Goal: Task Accomplishment & Management: Complete application form

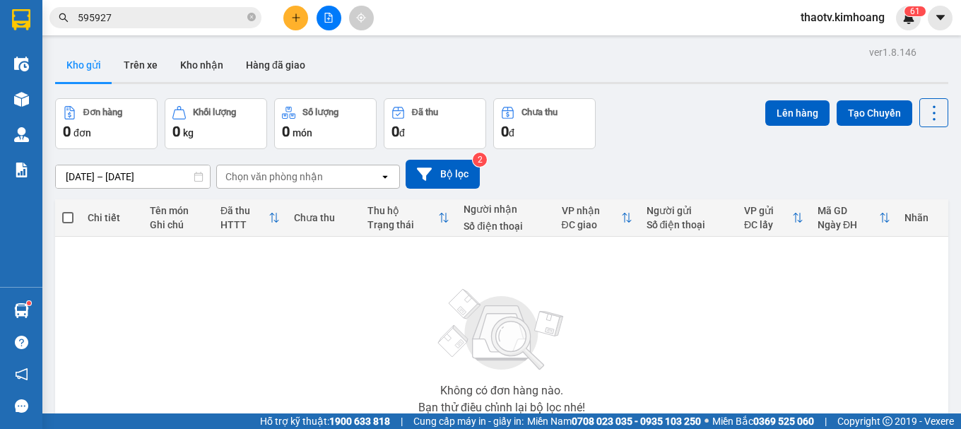
drag, startPoint x: 121, startPoint y: 17, endPoint x: 0, endPoint y: 24, distance: 121.7
click at [0, 25] on section "Kết quả [PERSON_NAME] ( 266 ) Bộ lọc Mã ĐH Trạng thái Món hàng Thu hộ Tổng [PER…" at bounding box center [480, 214] width 961 height 429
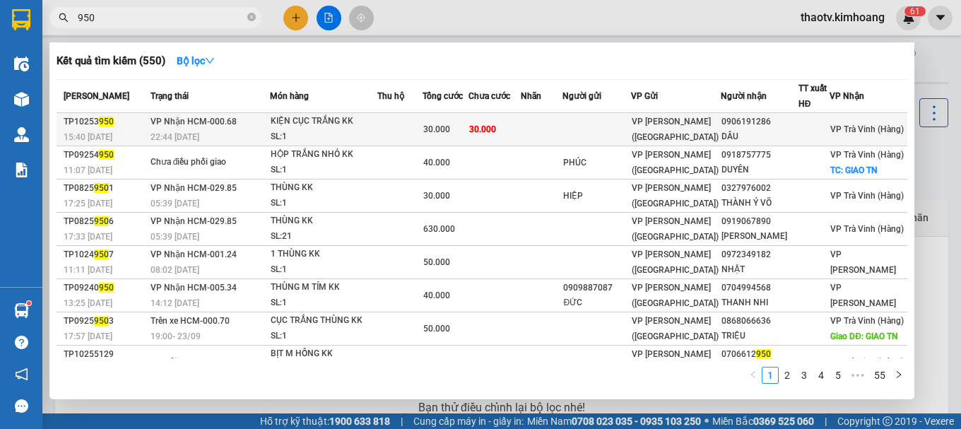
type input "950"
click at [283, 123] on div "KIỆN CỤC TRẮNG KK" at bounding box center [324, 122] width 106 height 16
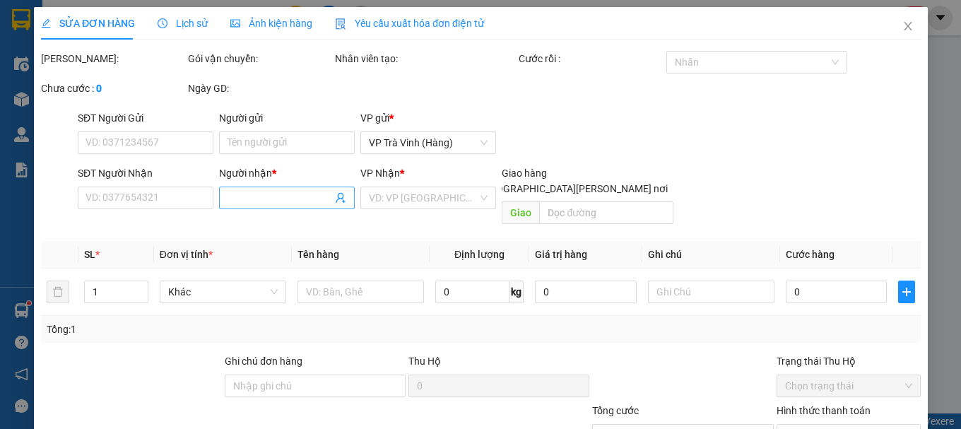
type input "0906191286"
type input "DÂU"
type input "30.000"
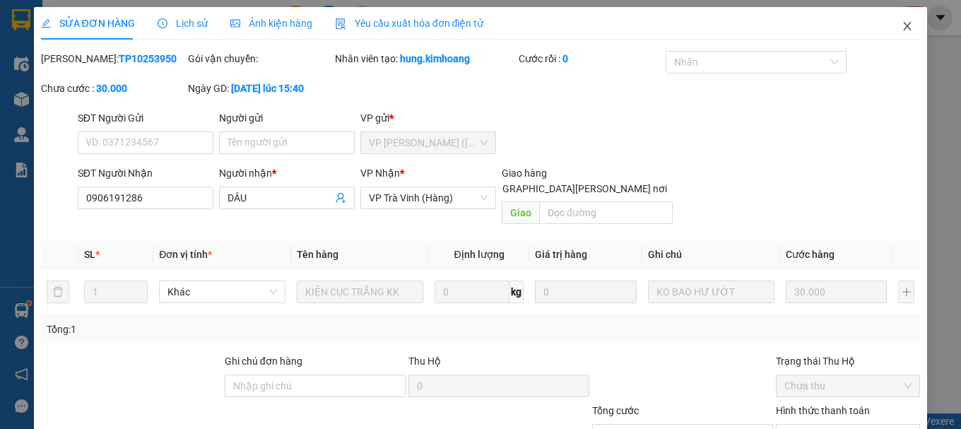
drag, startPoint x: 894, startPoint y: 26, endPoint x: 815, endPoint y: 23, distance: 78.5
click at [901, 25] on icon "close" at bounding box center [906, 25] width 11 height 11
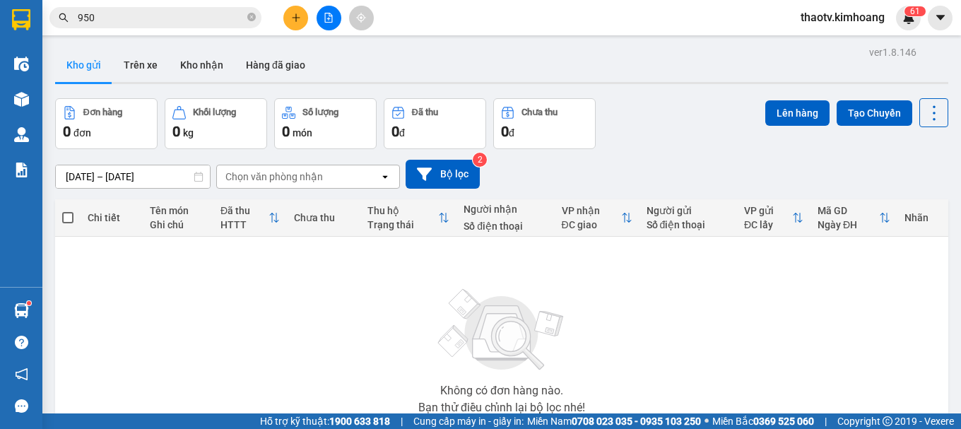
click at [117, 20] on input "950" at bounding box center [161, 18] width 167 height 16
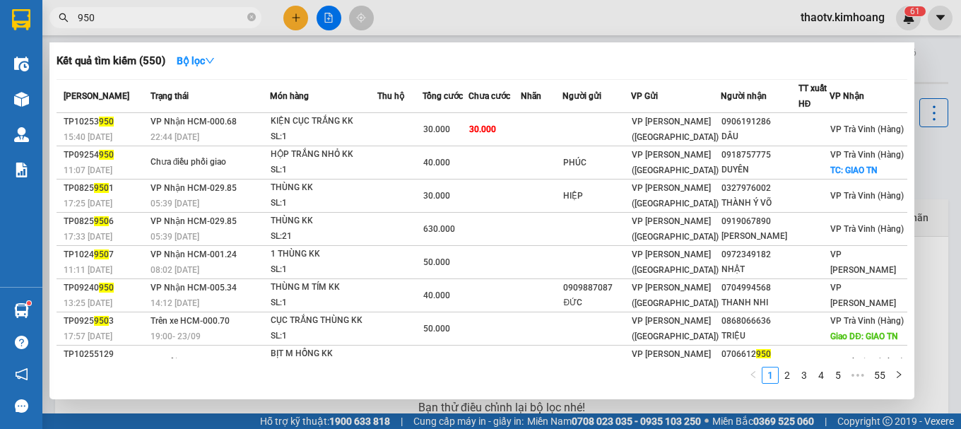
drag, startPoint x: 102, startPoint y: 16, endPoint x: 65, endPoint y: 13, distance: 36.8
click at [72, 13] on span "950" at bounding box center [155, 17] width 212 height 21
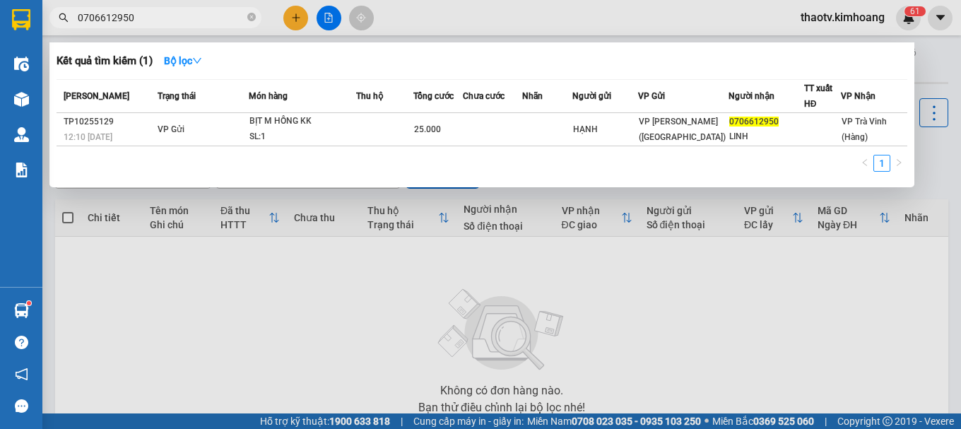
type input "0706612950"
click at [296, 23] on div at bounding box center [480, 214] width 961 height 429
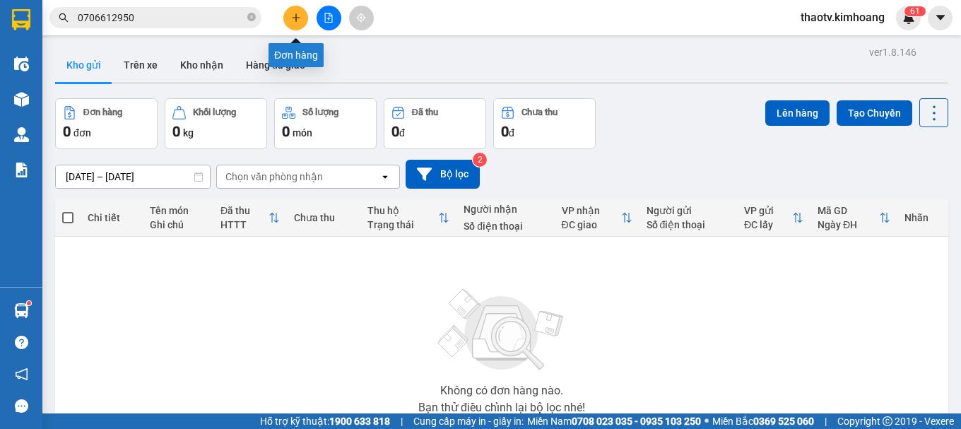
click at [299, 16] on icon "plus" at bounding box center [296, 18] width 10 height 10
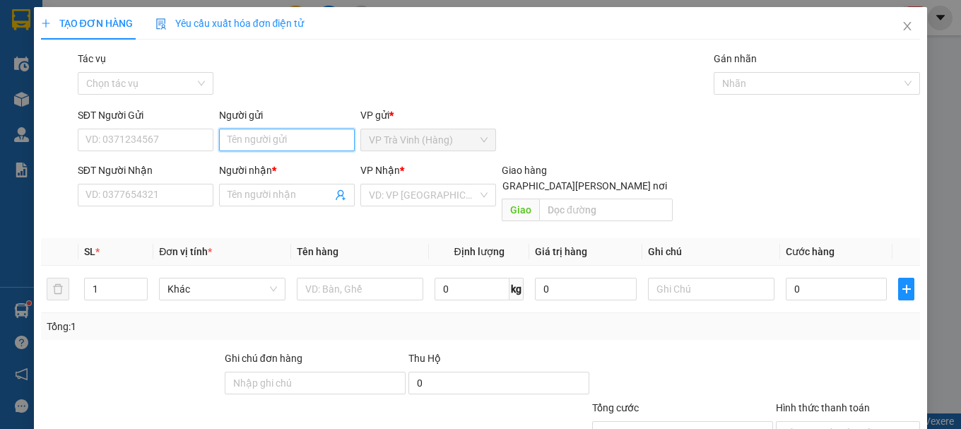
click at [238, 136] on input "Người gửi" at bounding box center [287, 140] width 136 height 23
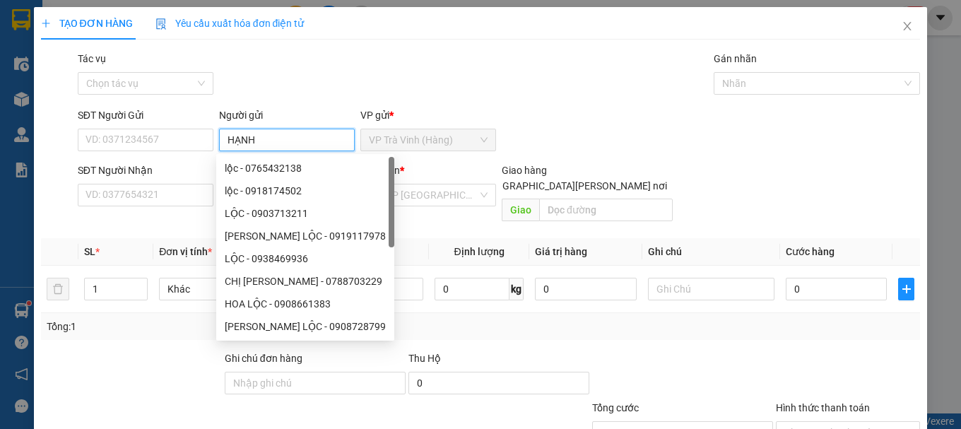
type input "HẠNH"
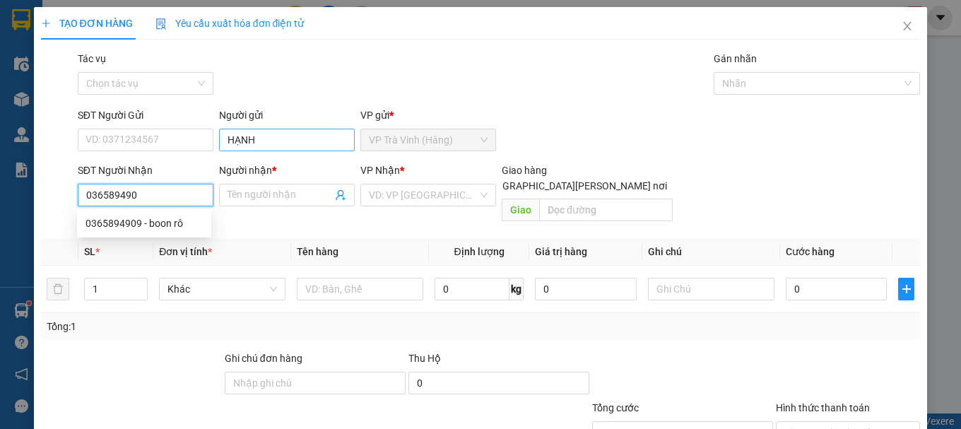
type input "0365894909"
click at [182, 223] on div "0365894909 - boon rô" at bounding box center [143, 223] width 117 height 16
type input "boon rô"
type input "40.000"
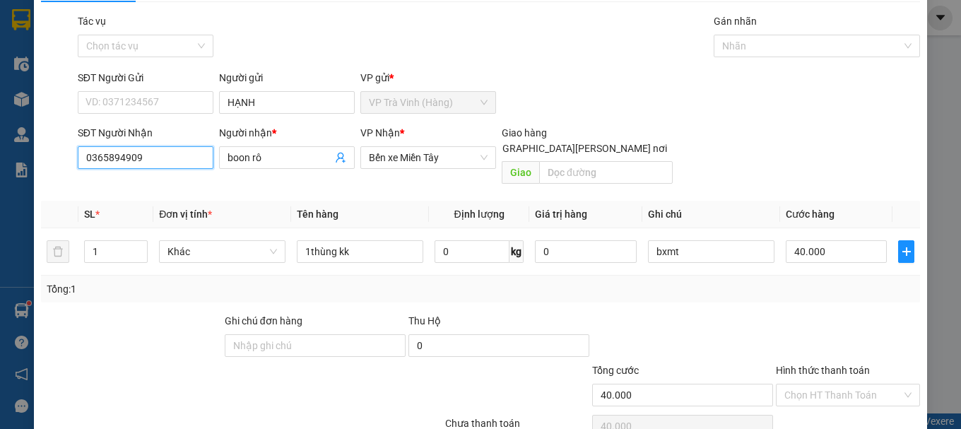
scroll to position [94, 0]
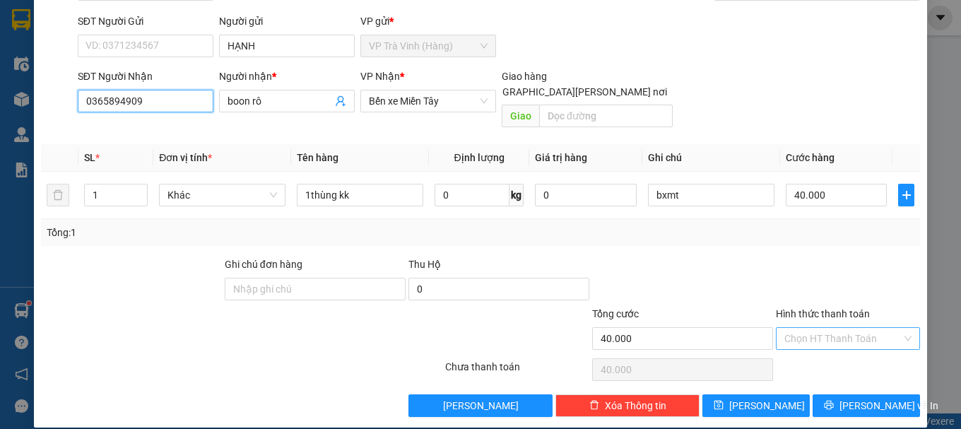
type input "0365894909"
click at [798, 328] on input "Hình thức thanh toán" at bounding box center [842, 338] width 117 height 21
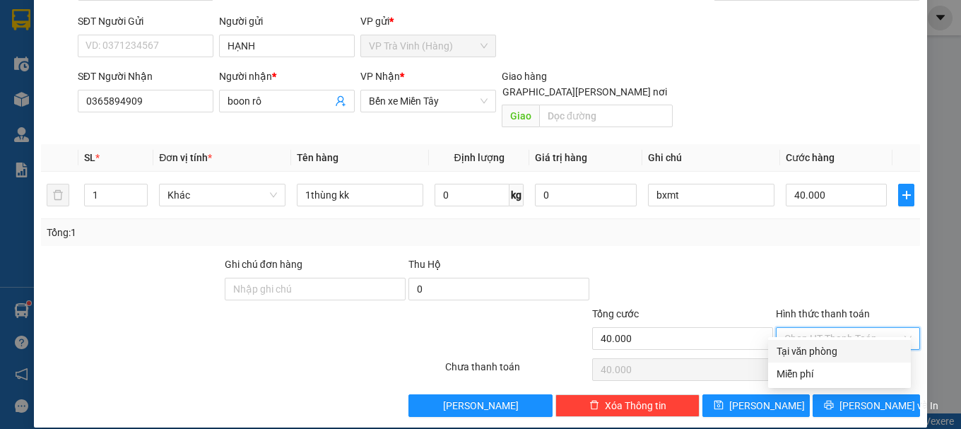
click at [807, 350] on div "Tại văn phòng" at bounding box center [839, 351] width 126 height 16
type input "0"
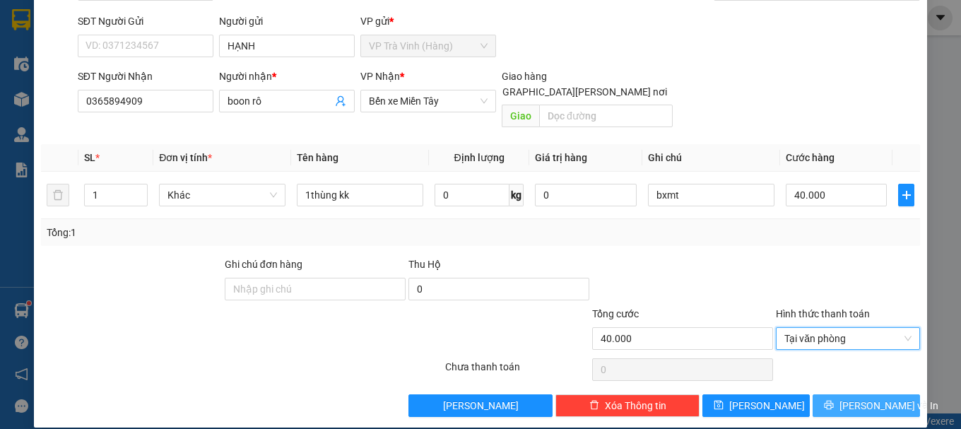
click at [829, 400] on icon "printer" at bounding box center [829, 405] width 10 height 10
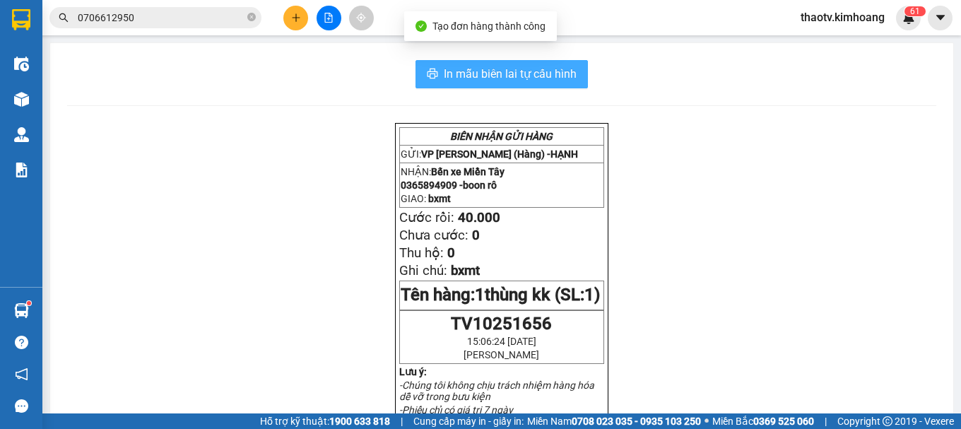
click at [485, 81] on span "In mẫu biên lai tự cấu hình" at bounding box center [510, 74] width 133 height 18
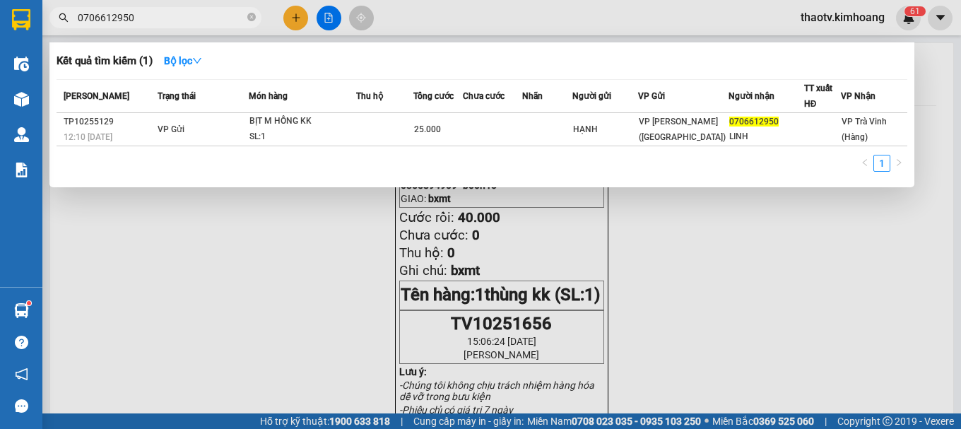
drag, startPoint x: 148, startPoint y: 16, endPoint x: 0, endPoint y: 44, distance: 150.2
click at [0, 41] on section "Kết quả [PERSON_NAME] ( 1 ) Bộ lọc Mã ĐH Trạng thái Món hàng Thu hộ Tổng [PERSO…" at bounding box center [480, 214] width 961 height 429
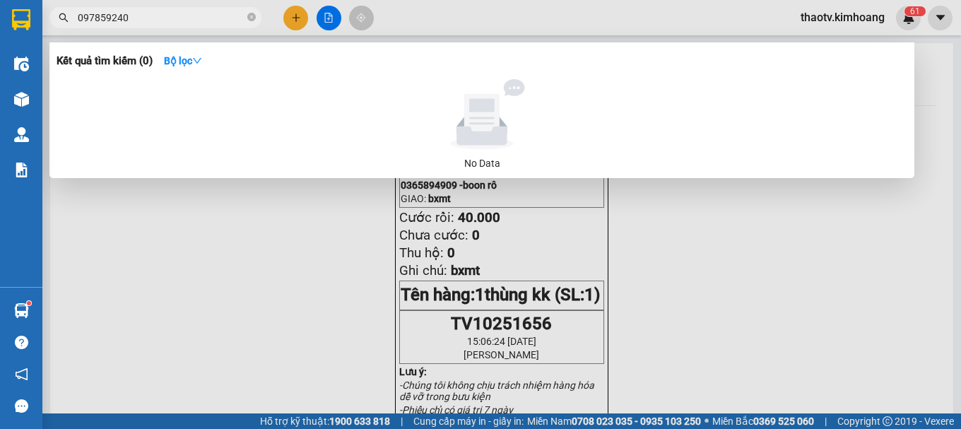
click at [93, 16] on input "097859240" at bounding box center [161, 18] width 167 height 16
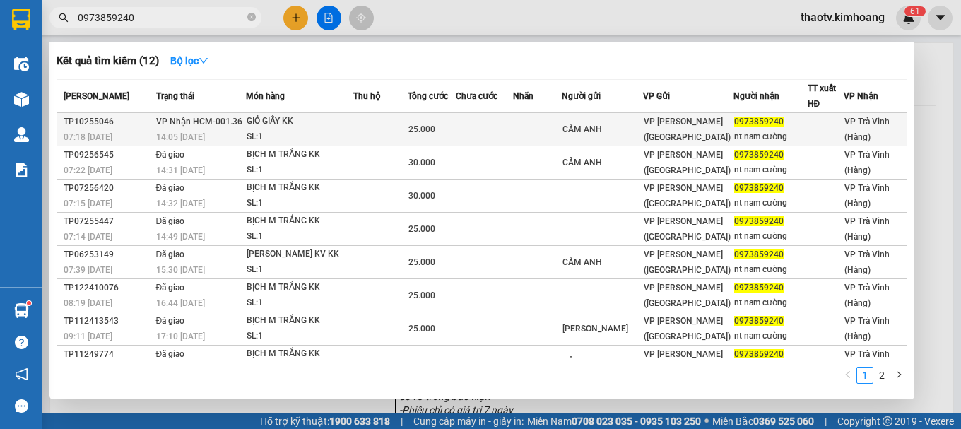
type input "0973859240"
click at [238, 124] on td "[PERSON_NAME] HCM-001.36 14:05 [DATE]" at bounding box center [199, 129] width 93 height 33
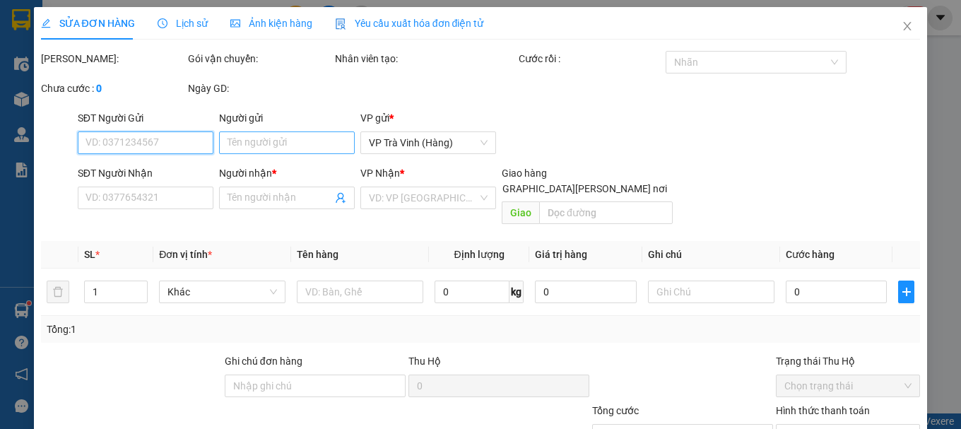
type input "CẨM ANH"
type input "0973859240"
type input "nt nam cường"
type input "25.000"
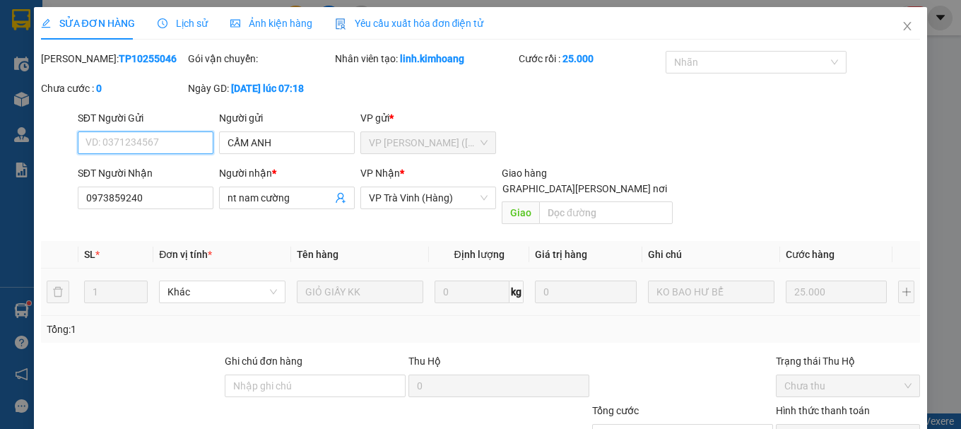
scroll to position [97, 0]
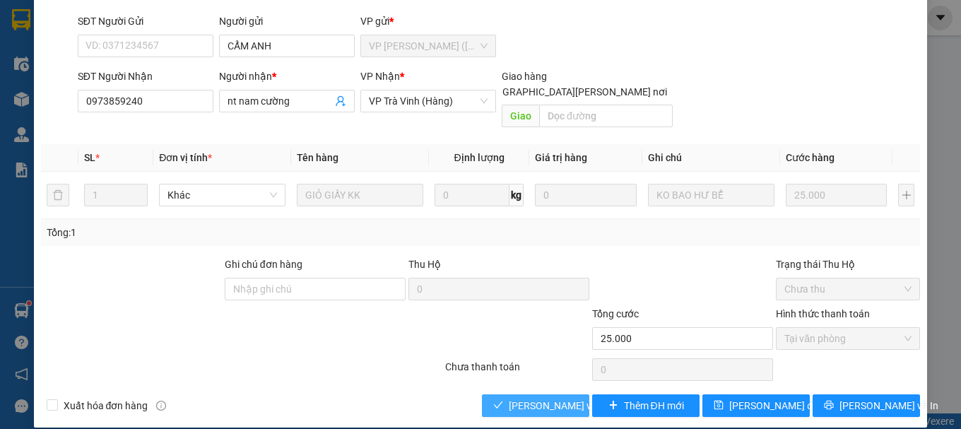
click at [561, 398] on span "[PERSON_NAME] và [PERSON_NAME] hàng" at bounding box center [604, 406] width 191 height 16
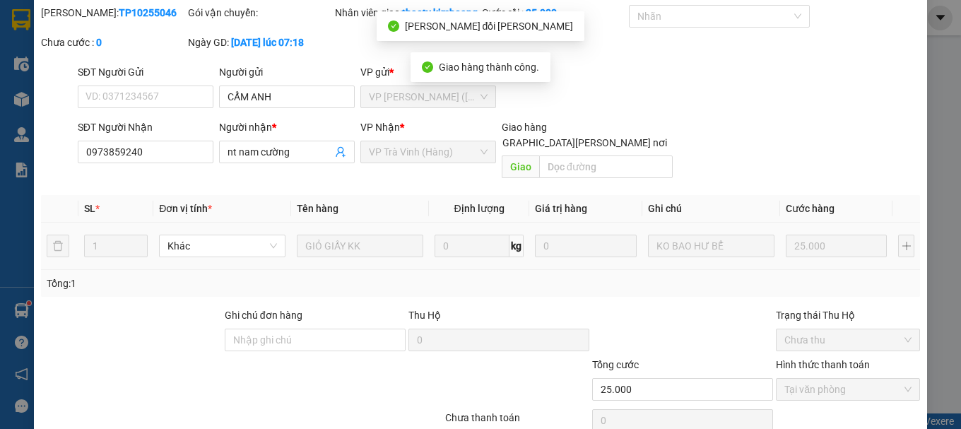
scroll to position [0, 0]
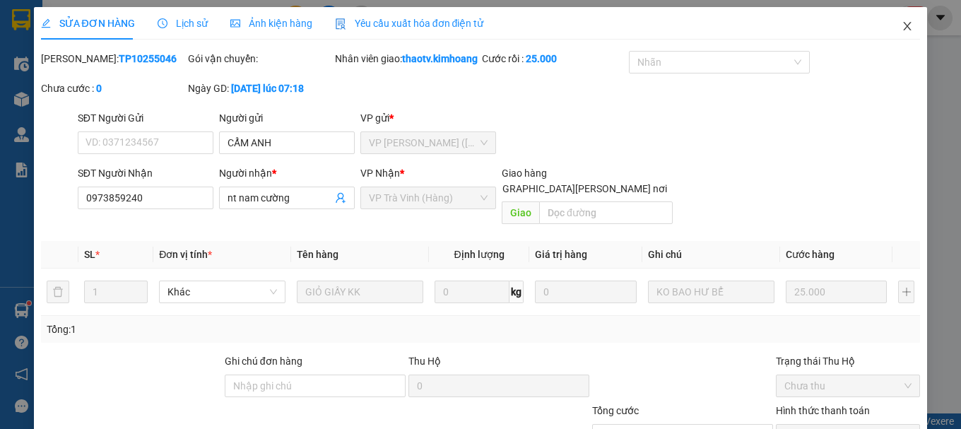
click at [901, 29] on icon "close" at bounding box center [906, 25] width 11 height 11
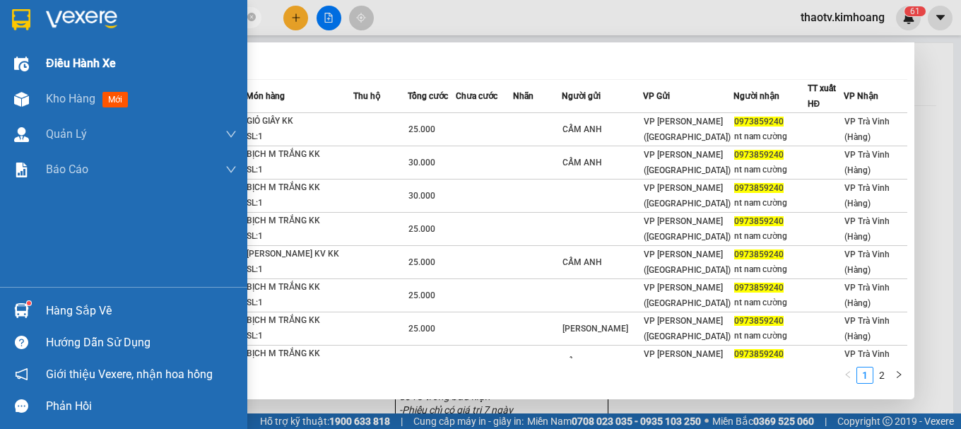
drag, startPoint x: 137, startPoint y: 16, endPoint x: 0, endPoint y: 69, distance: 146.9
click at [0, 69] on section "Kết quả [PERSON_NAME] ( 12 ) Bộ lọc Mã ĐH Trạng thái Món hàng Thu hộ Tổng [PERS…" at bounding box center [480, 214] width 961 height 429
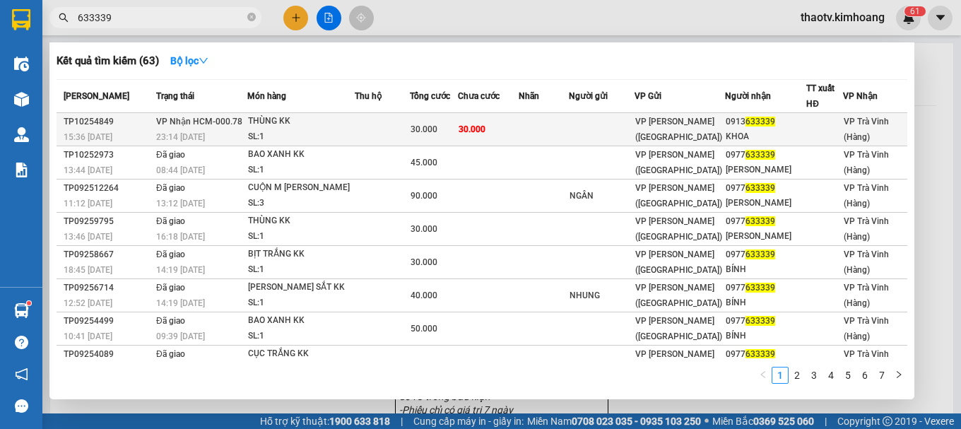
type input "633339"
click at [231, 126] on span "[PERSON_NAME] HCM-000.78" at bounding box center [199, 120] width 86 height 11
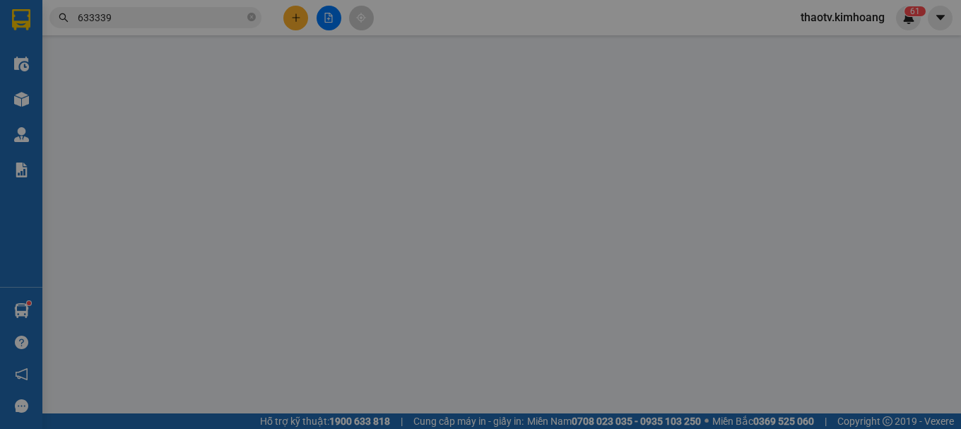
type input "0913633339"
type input "KHOA"
type input "30.000"
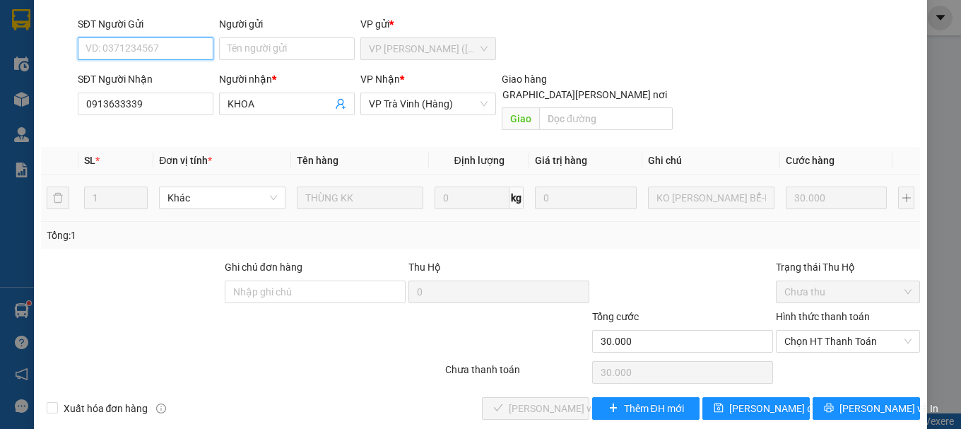
scroll to position [97, 0]
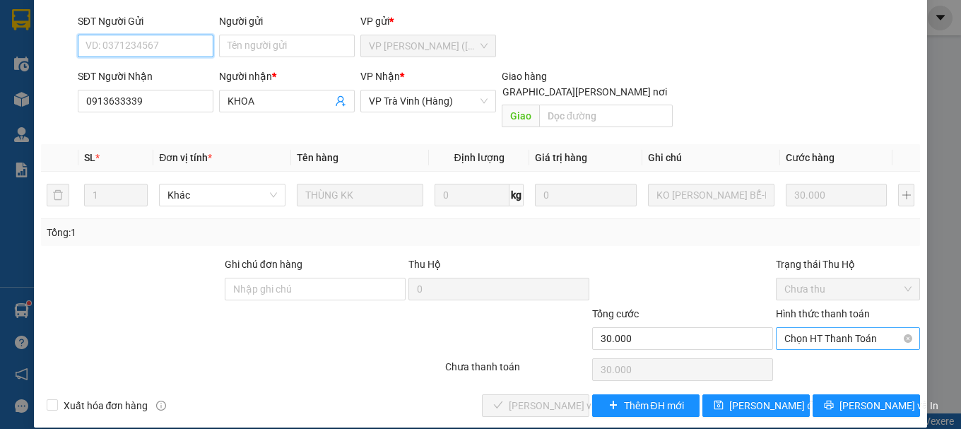
click at [802, 328] on span "Chọn HT Thanh Toán" at bounding box center [847, 338] width 127 height 21
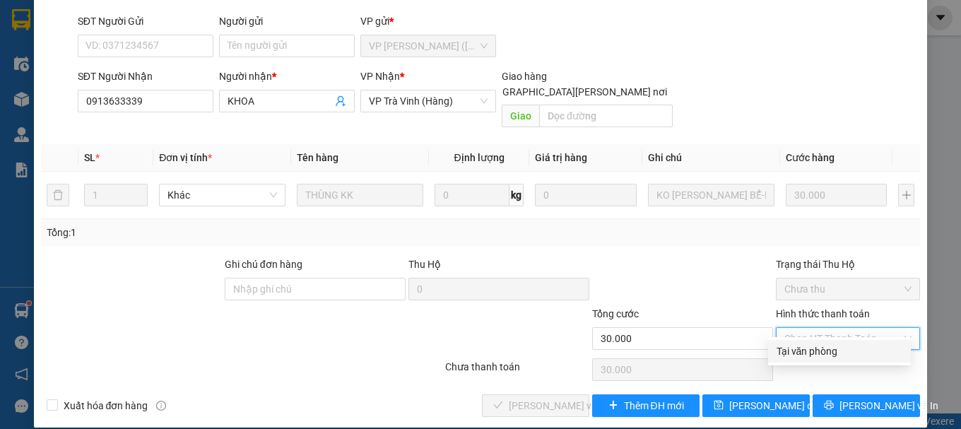
click at [807, 351] on div "Tại văn phòng" at bounding box center [839, 351] width 126 height 16
type input "0"
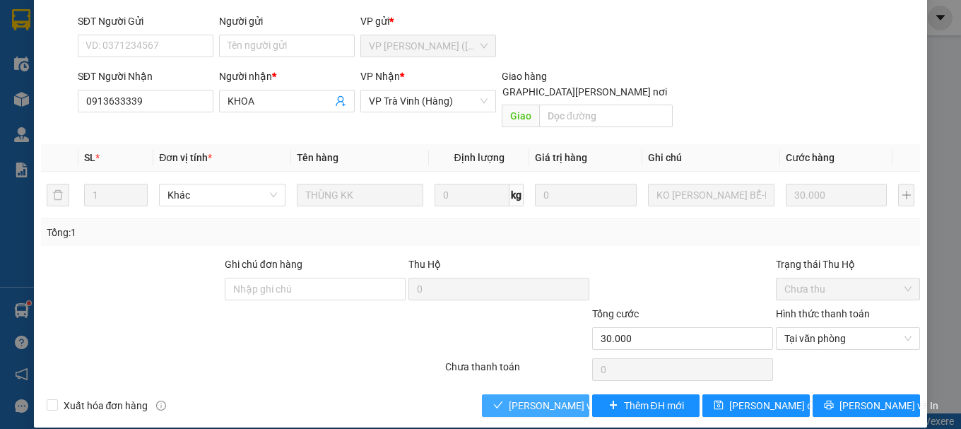
click at [517, 398] on span "[PERSON_NAME] và [PERSON_NAME] hàng" at bounding box center [604, 406] width 191 height 16
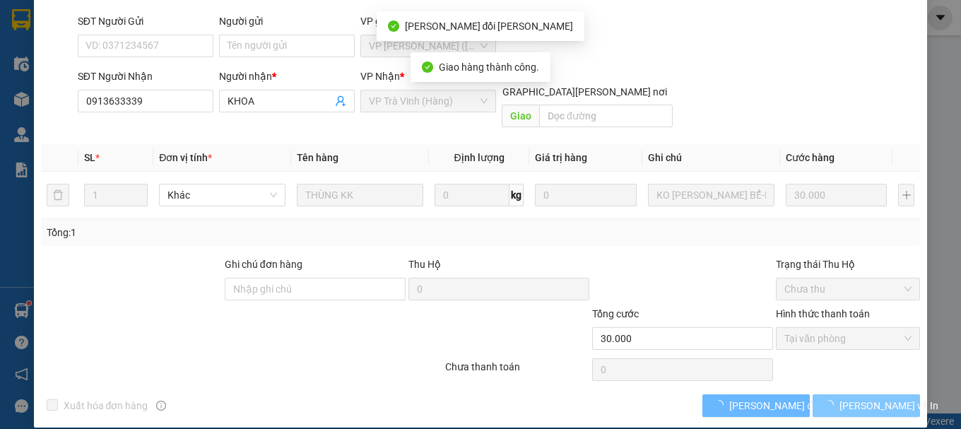
scroll to position [112, 0]
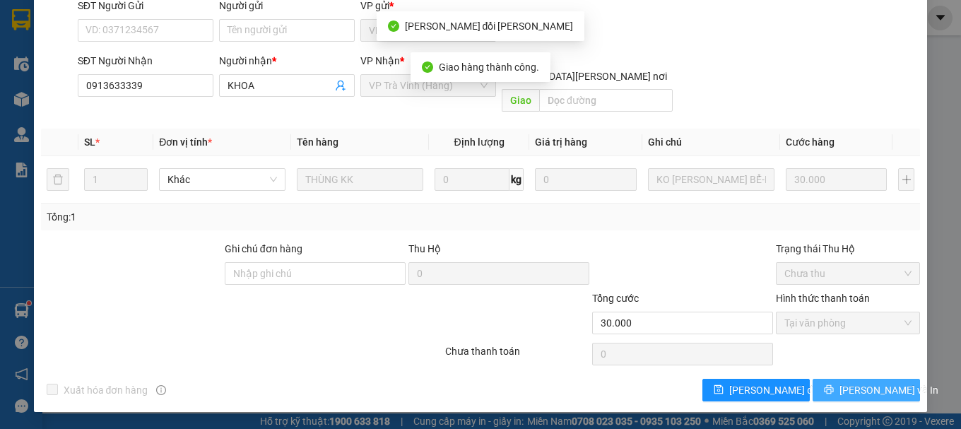
click at [858, 390] on span "[PERSON_NAME] và In" at bounding box center [888, 390] width 99 height 16
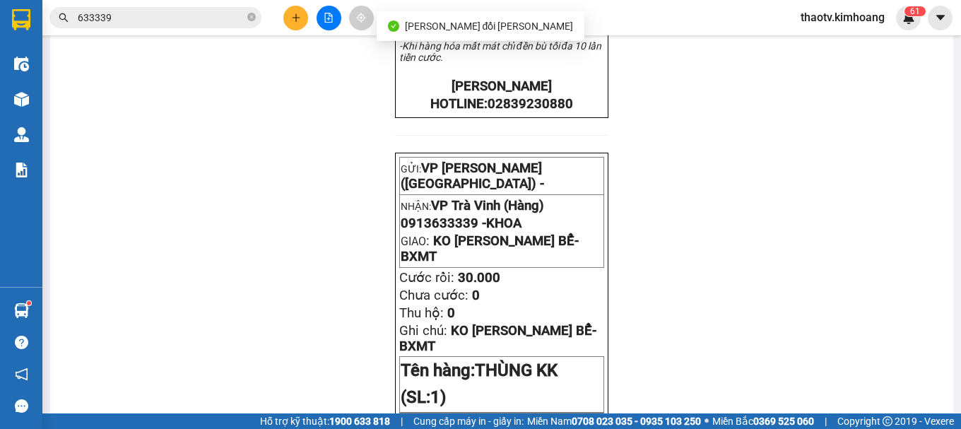
scroll to position [494, 0]
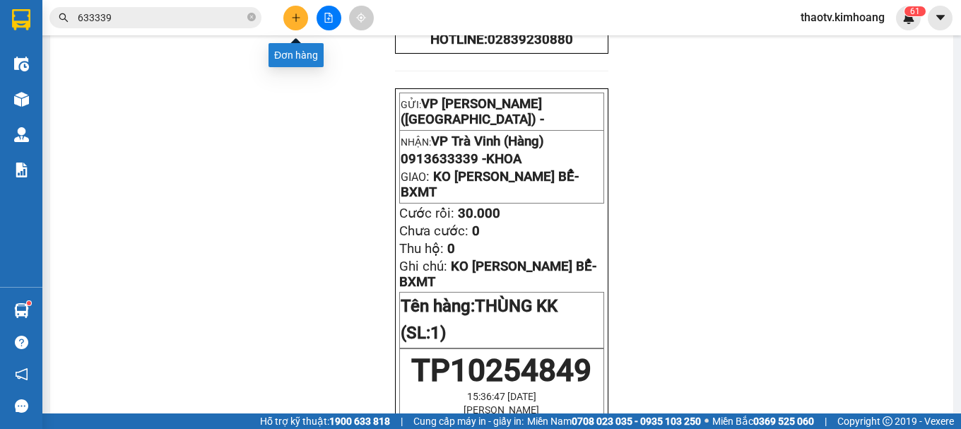
click at [297, 18] on icon "plus" at bounding box center [296, 18] width 10 height 10
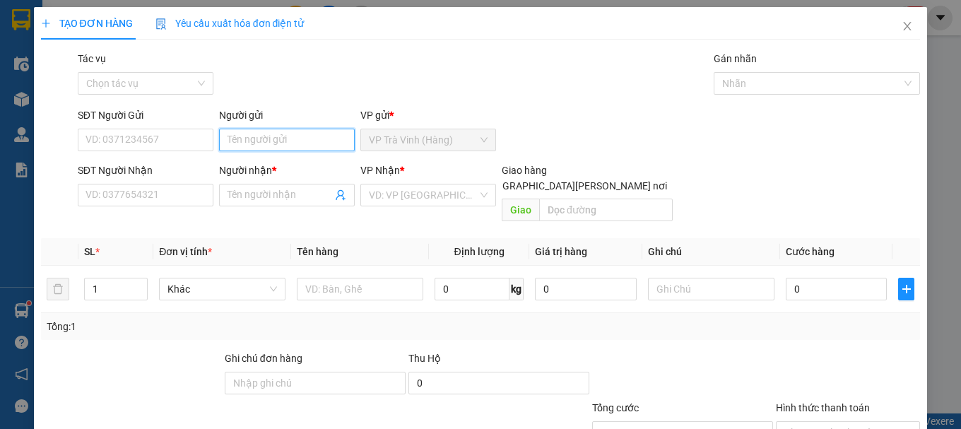
click at [280, 141] on input "Người gửi" at bounding box center [287, 140] width 136 height 23
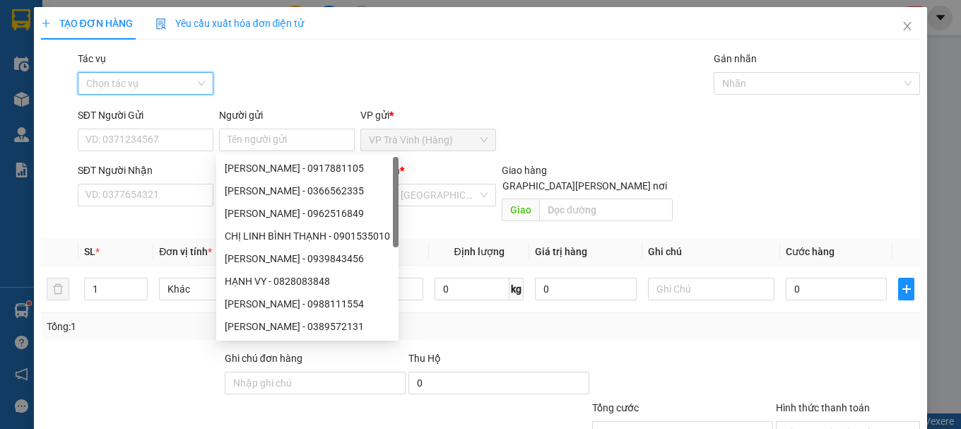
click at [177, 81] on input "Tác vụ" at bounding box center [140, 83] width 109 height 21
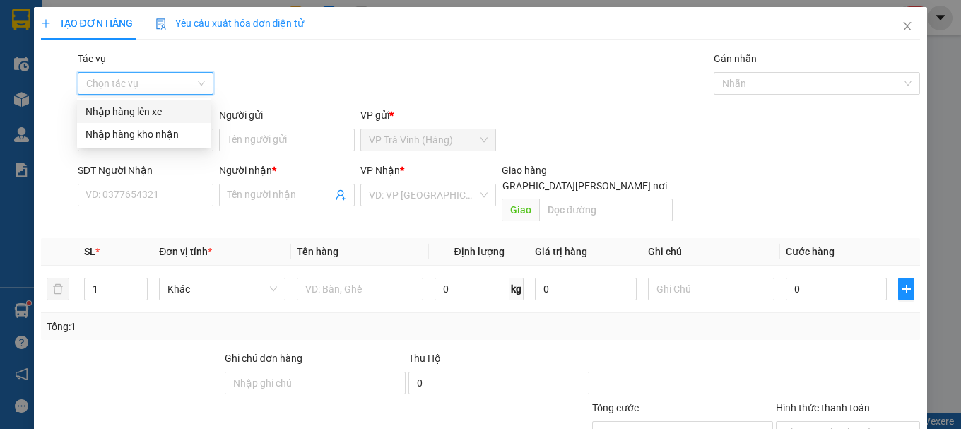
click at [156, 102] on div "Nhập hàng lên xe" at bounding box center [144, 111] width 134 height 23
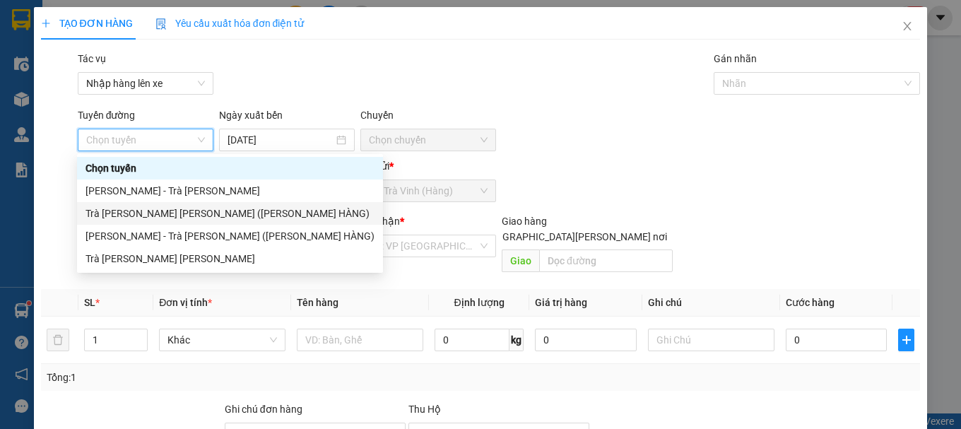
click at [158, 210] on div "Trà [PERSON_NAME] [PERSON_NAME] ([PERSON_NAME] HÀNG)" at bounding box center [229, 214] width 289 height 16
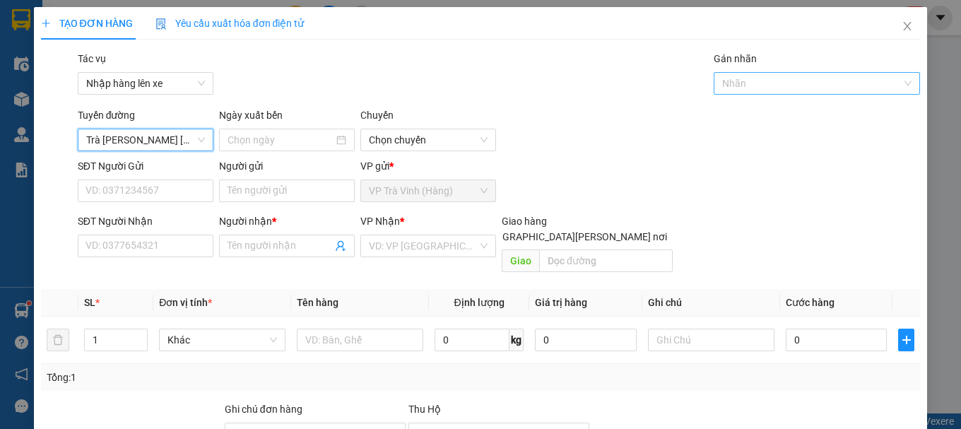
type input "[DATE]"
click at [755, 93] on div "Nhãn" at bounding box center [816, 83] width 206 height 23
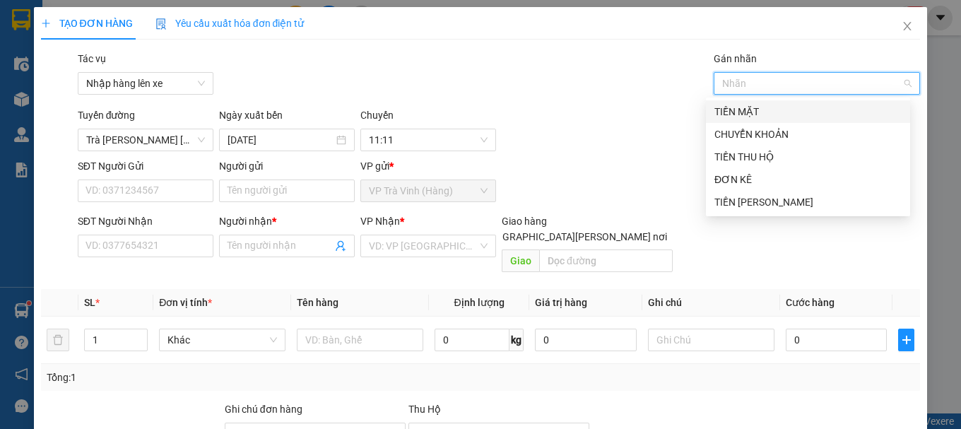
click at [748, 102] on div "TIỀN MẶT" at bounding box center [808, 111] width 204 height 23
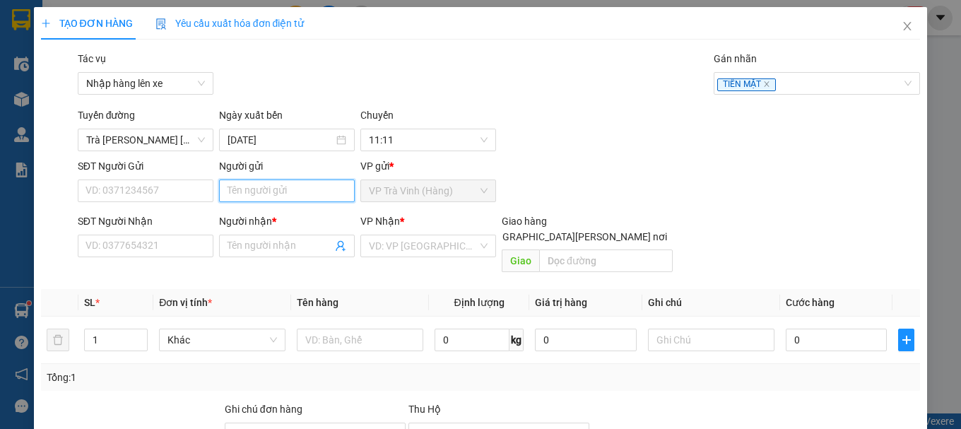
click at [286, 192] on input "Người gửi" at bounding box center [287, 190] width 136 height 23
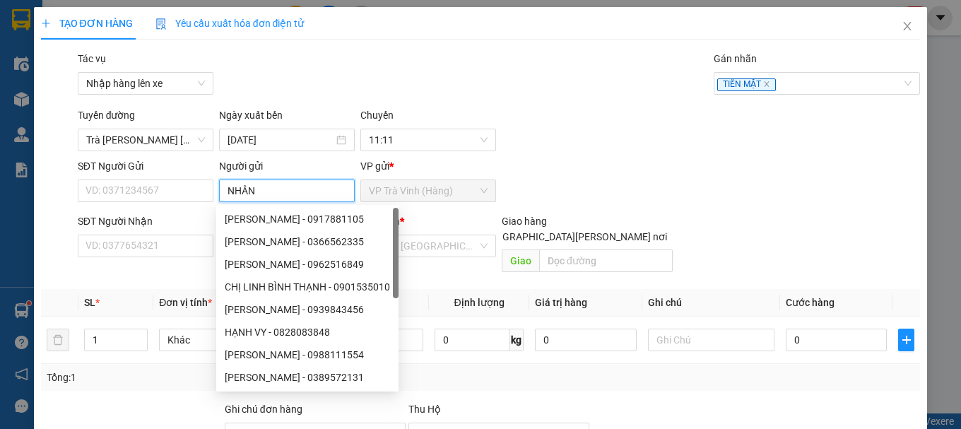
type input "NHÂN"
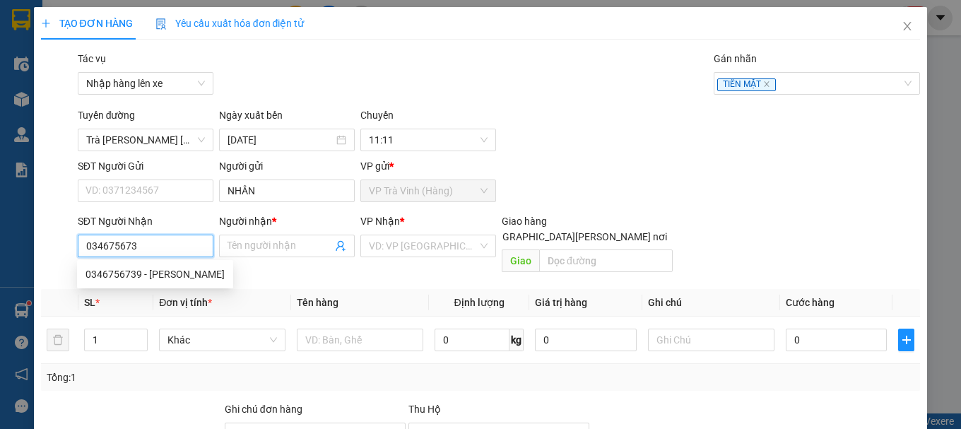
type input "0346756739"
click at [137, 275] on div "0346756739 - [PERSON_NAME]" at bounding box center [154, 274] width 139 height 16
type input "CHÂU"
type input "30.000"
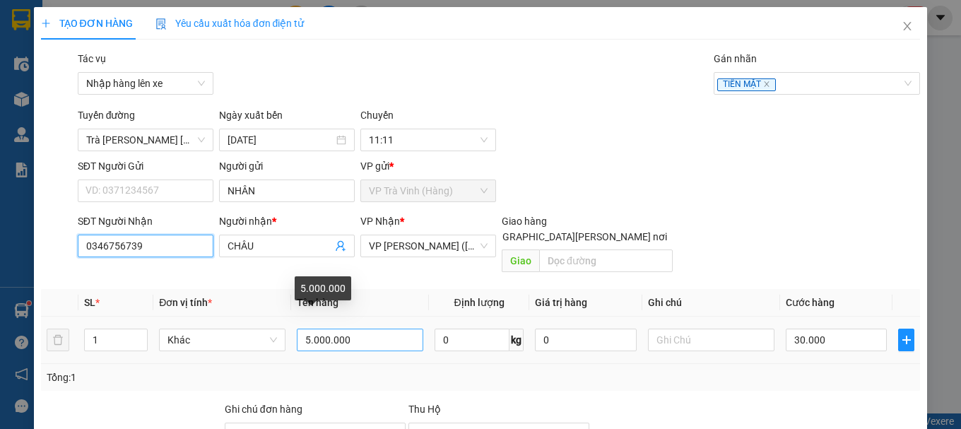
type input "0346756739"
drag, startPoint x: 367, startPoint y: 327, endPoint x: 124, endPoint y: 315, distance: 243.3
click at [169, 328] on tr "1 Khác 5.000.000 0 kg 0 30.000" at bounding box center [480, 339] width 879 height 47
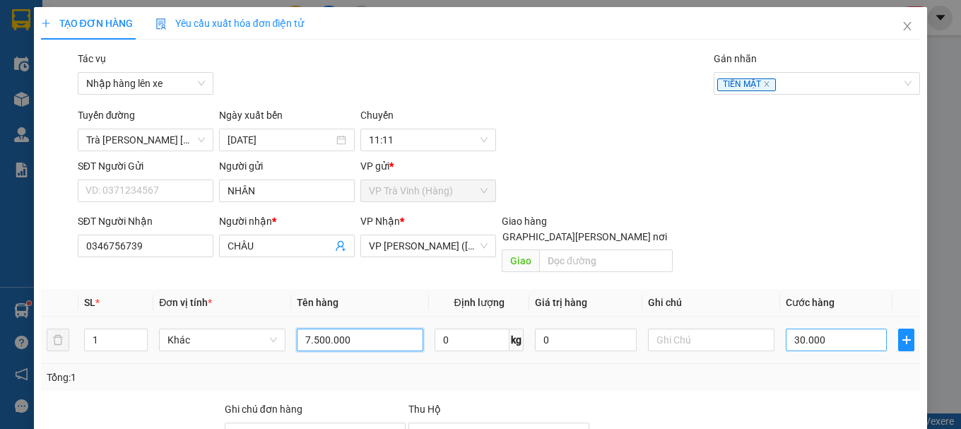
type input "7.500.000"
click at [818, 328] on input "30.000" at bounding box center [836, 339] width 102 height 23
type input "4"
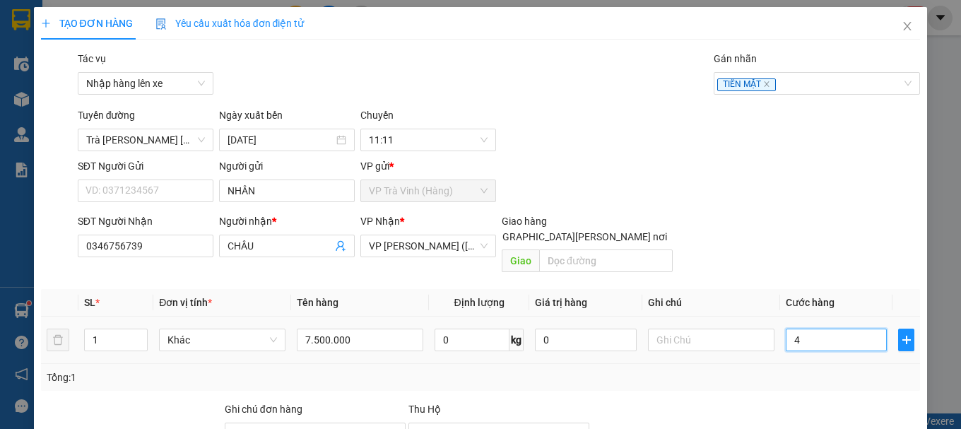
type input "40"
type input "40.000"
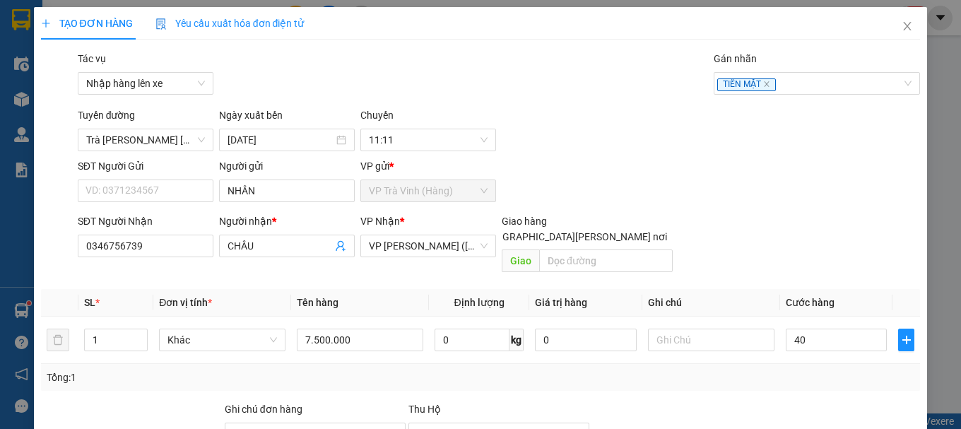
type input "40.000"
click at [788, 154] on div "Transit Pickup Surcharge Ids Transit Deliver Surcharge Ids Transit Deliver Surc…" at bounding box center [480, 306] width 879 height 511
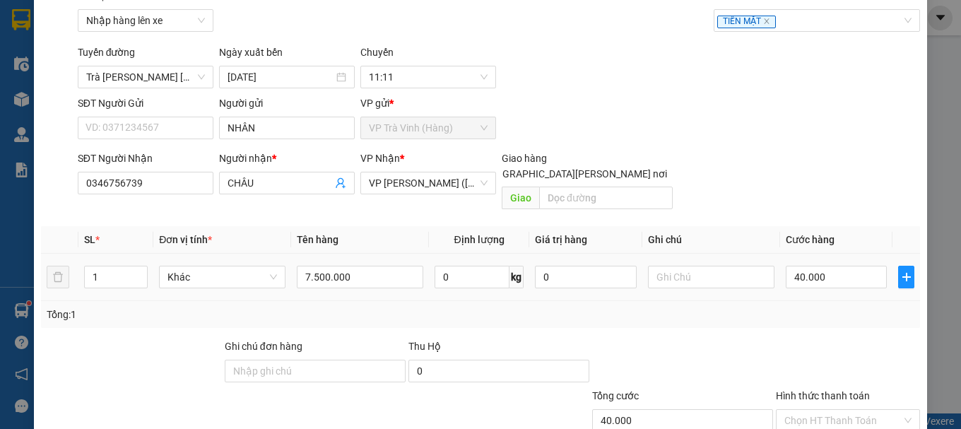
scroll to position [145, 0]
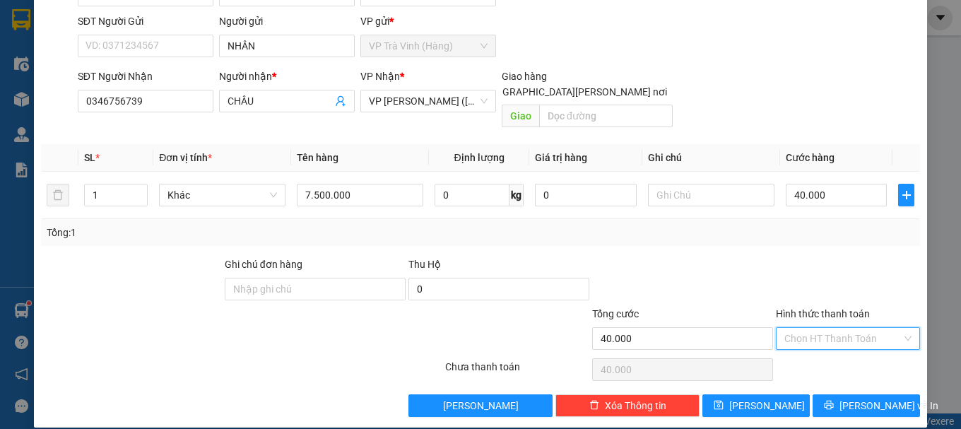
click at [820, 328] on input "Hình thức thanh toán" at bounding box center [842, 338] width 117 height 21
click at [822, 344] on div "Tại văn phòng" at bounding box center [839, 351] width 126 height 16
type input "0"
click at [853, 398] on span "[PERSON_NAME] và In" at bounding box center [888, 406] width 99 height 16
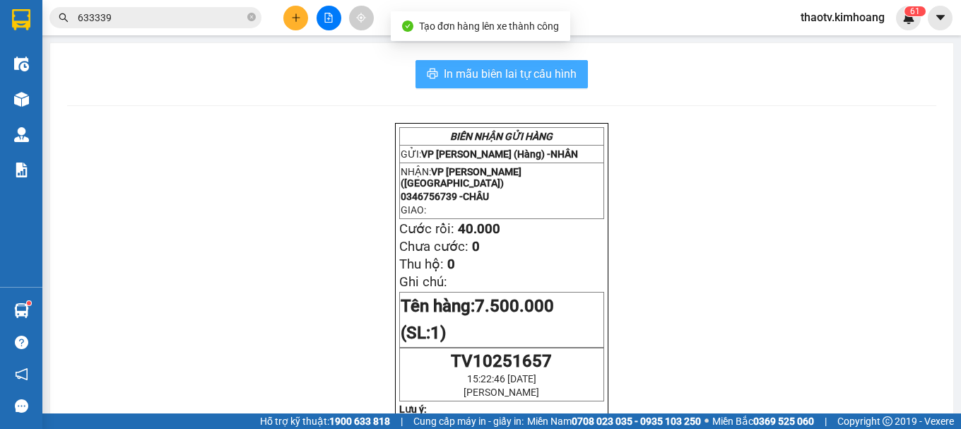
click at [533, 73] on span "In mẫu biên lai tự cấu hình" at bounding box center [510, 74] width 133 height 18
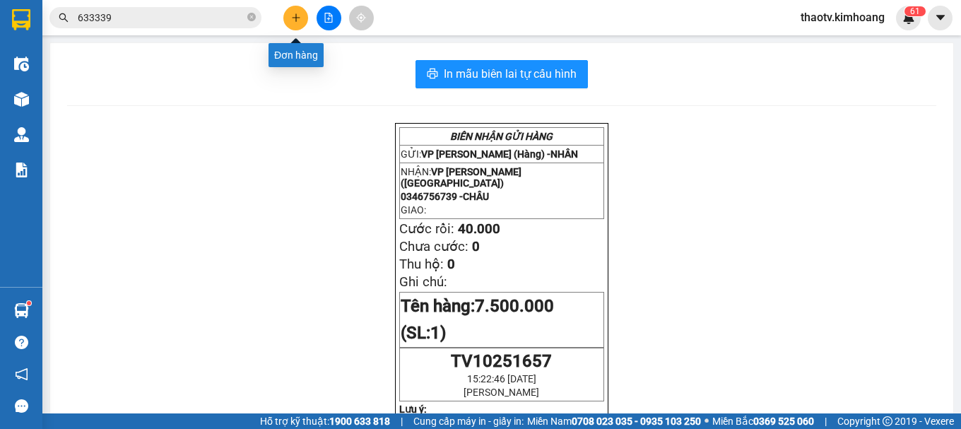
click at [290, 19] on button at bounding box center [295, 18] width 25 height 25
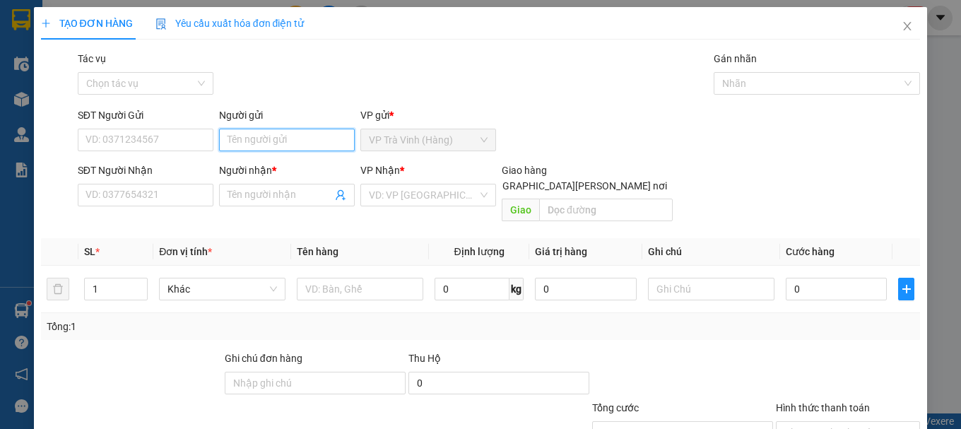
click at [254, 145] on input "Người gửi" at bounding box center [287, 140] width 136 height 23
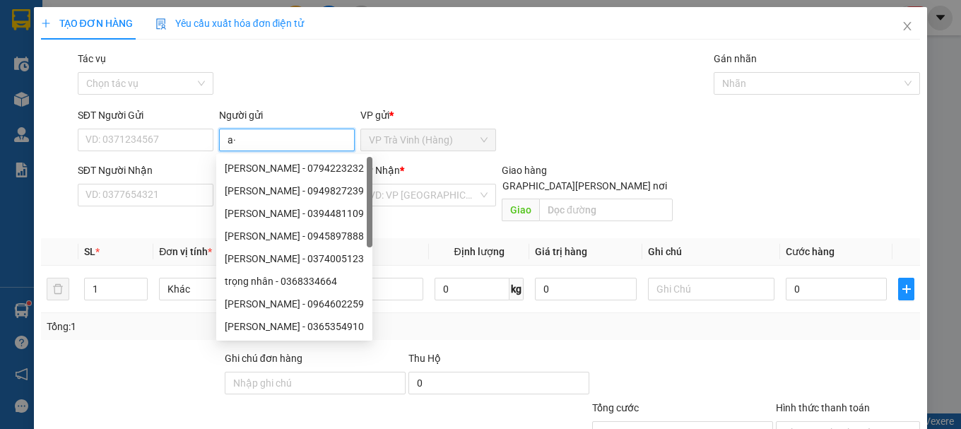
type input "a"
type input "âu"
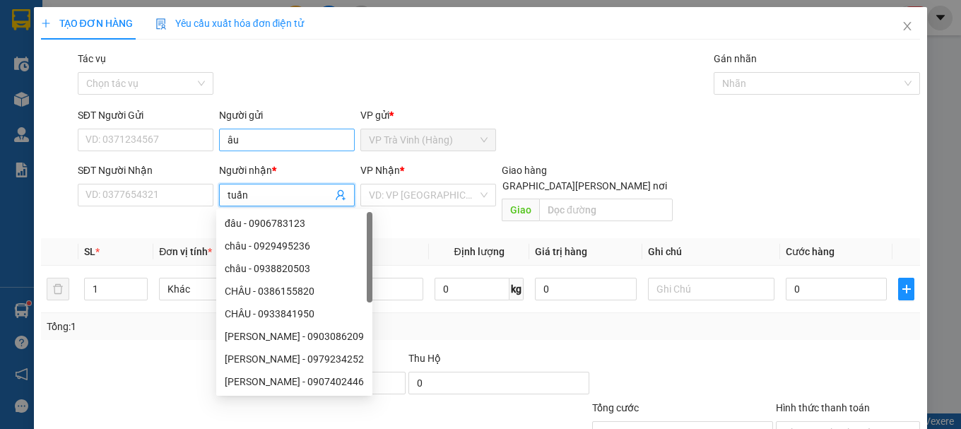
type input "tuấn"
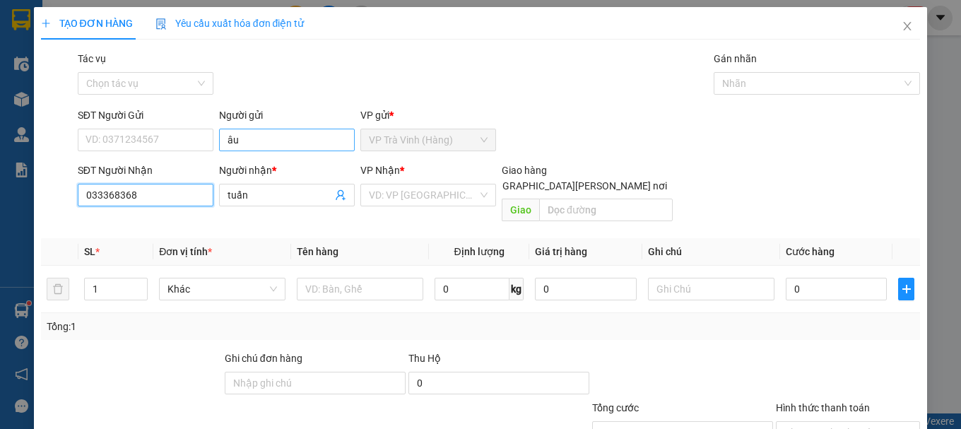
type input "0333683680"
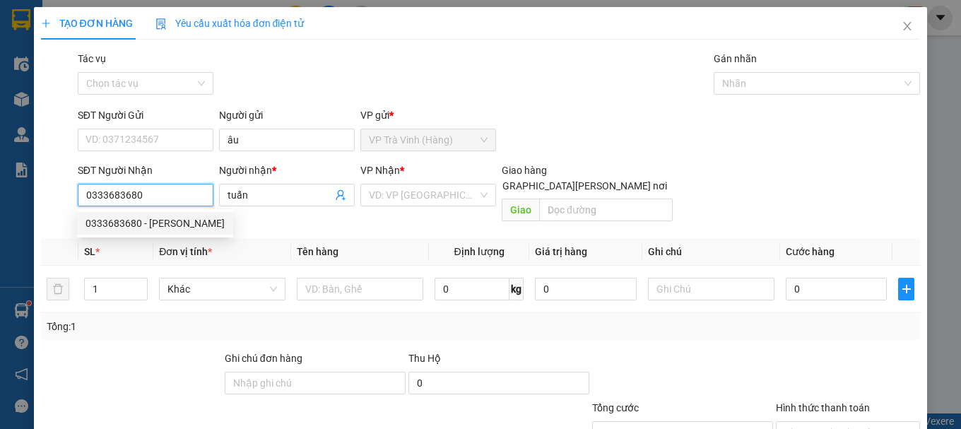
click at [128, 221] on div "0333683680 - [PERSON_NAME]" at bounding box center [154, 223] width 139 height 16
type input "25.000"
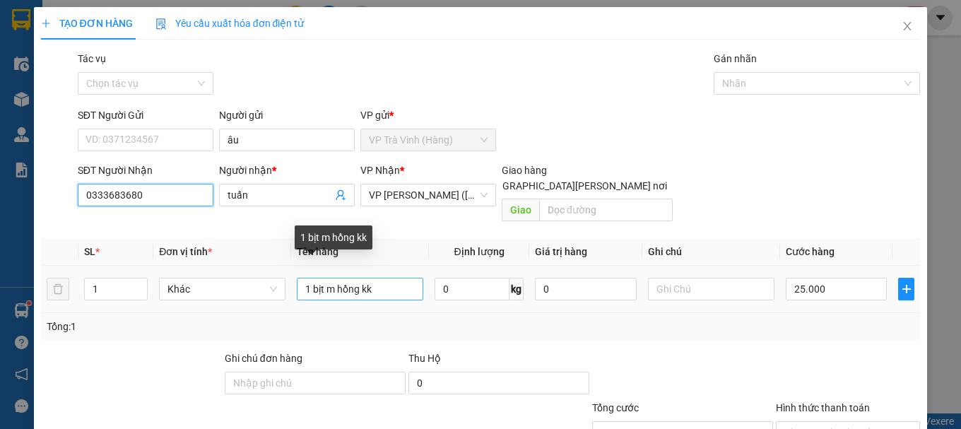
type input "0333683680"
click at [362, 278] on input "1 bịt m hồng kk" at bounding box center [360, 289] width 126 height 23
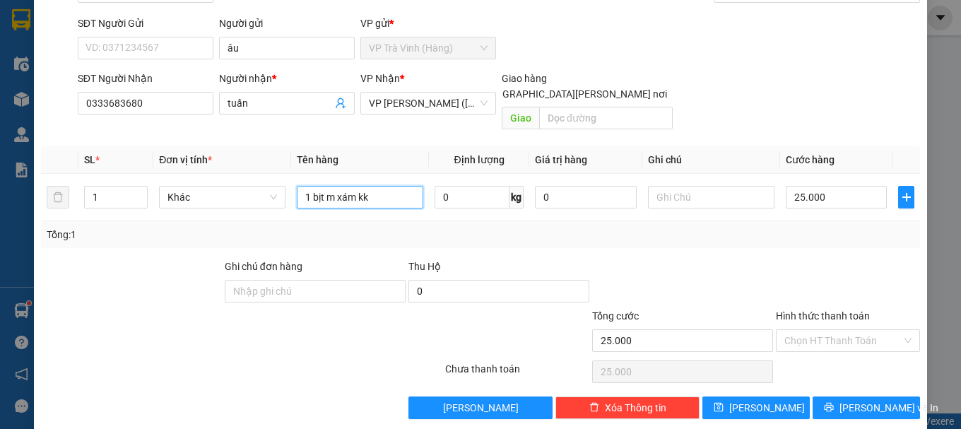
scroll to position [94, 0]
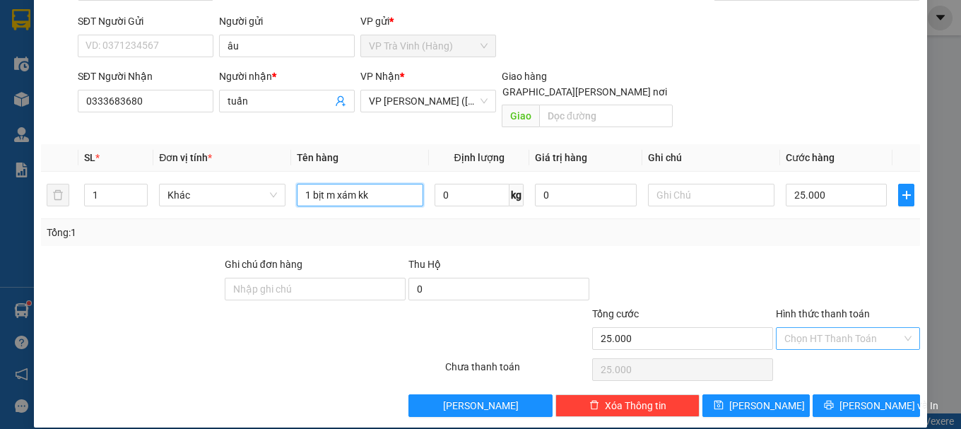
type input "1 bịt m xám kk"
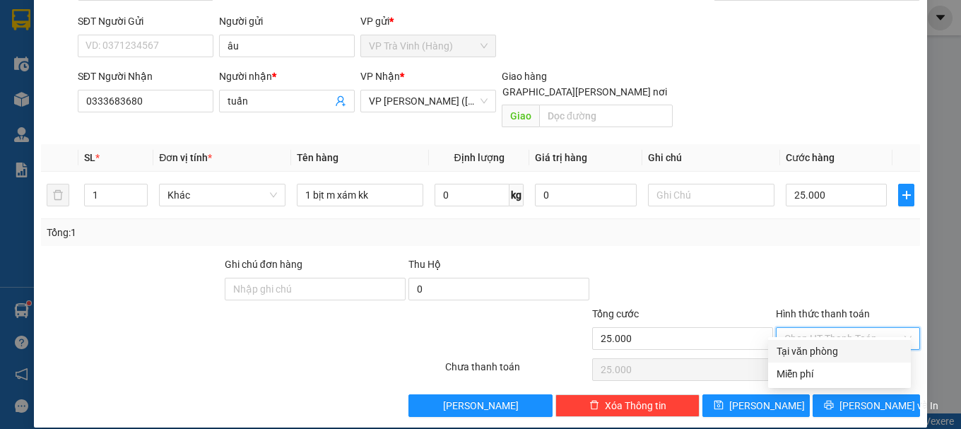
click at [813, 328] on input "Hình thức thanh toán" at bounding box center [842, 338] width 117 height 21
click at [824, 341] on div "Tại văn phòng" at bounding box center [839, 351] width 143 height 23
type input "0"
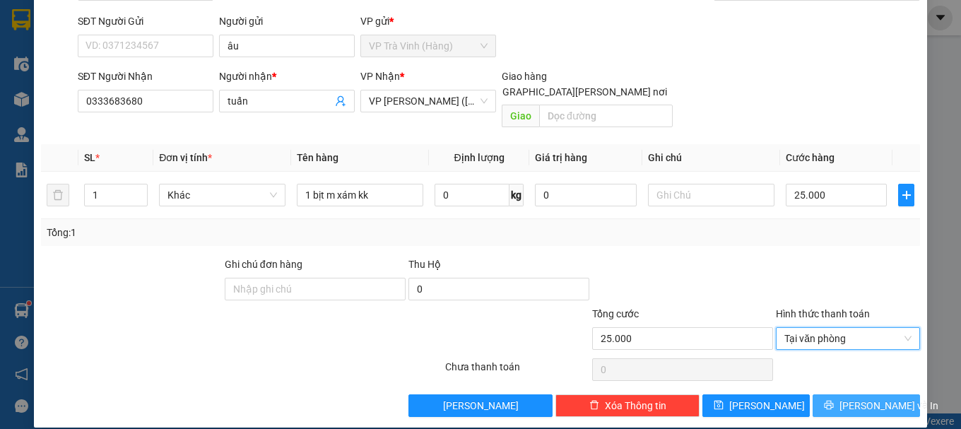
click at [847, 398] on span "[PERSON_NAME] và In" at bounding box center [888, 406] width 99 height 16
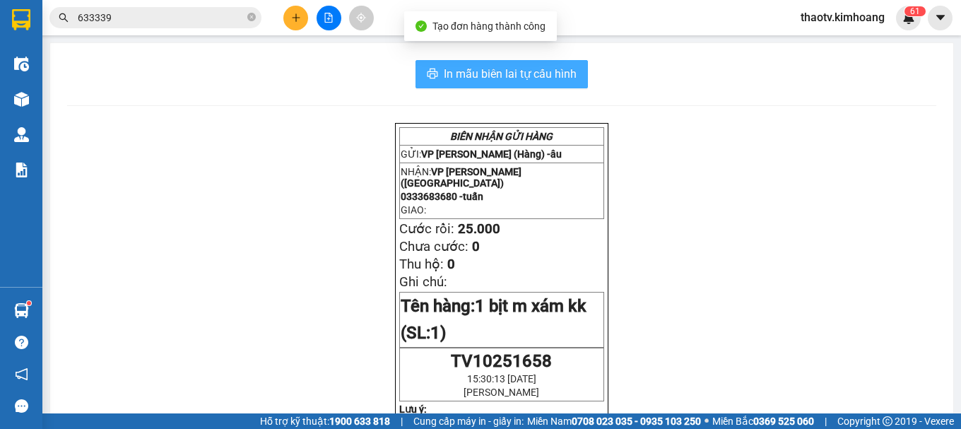
click at [498, 72] on span "In mẫu biên lai tự cấu hình" at bounding box center [510, 74] width 133 height 18
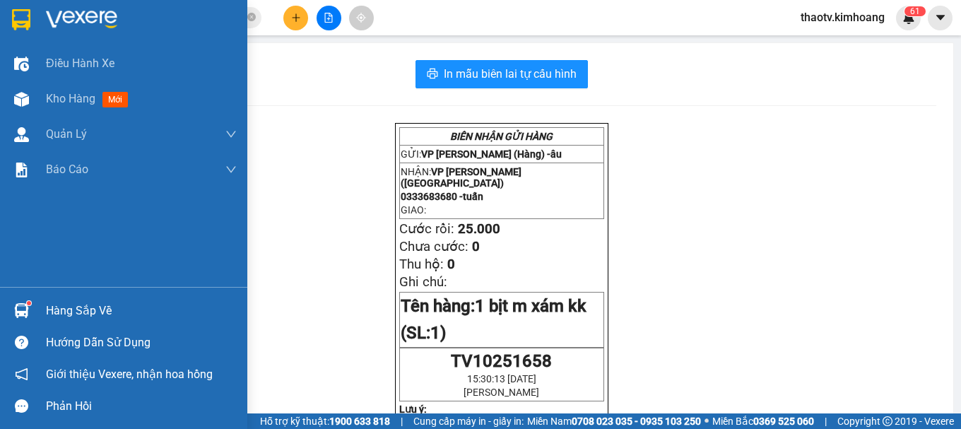
click at [76, 307] on div "Hàng sắp về" at bounding box center [141, 310] width 191 height 21
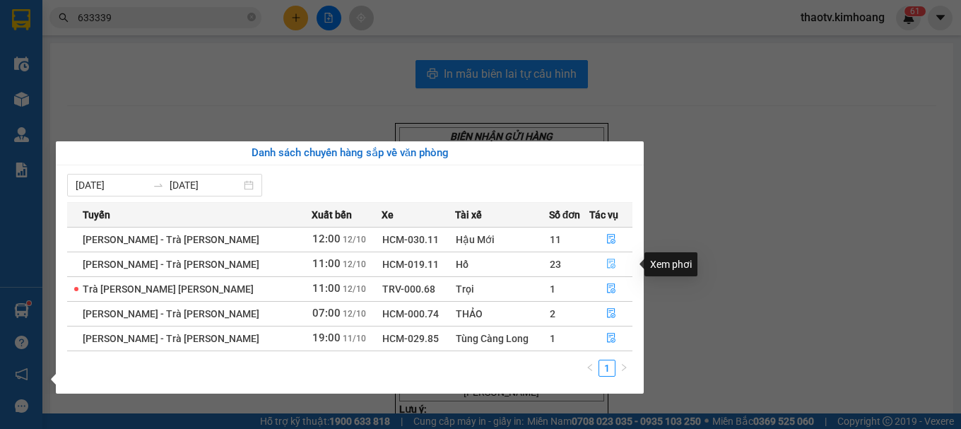
click at [607, 265] on icon "file-done" at bounding box center [611, 264] width 8 height 10
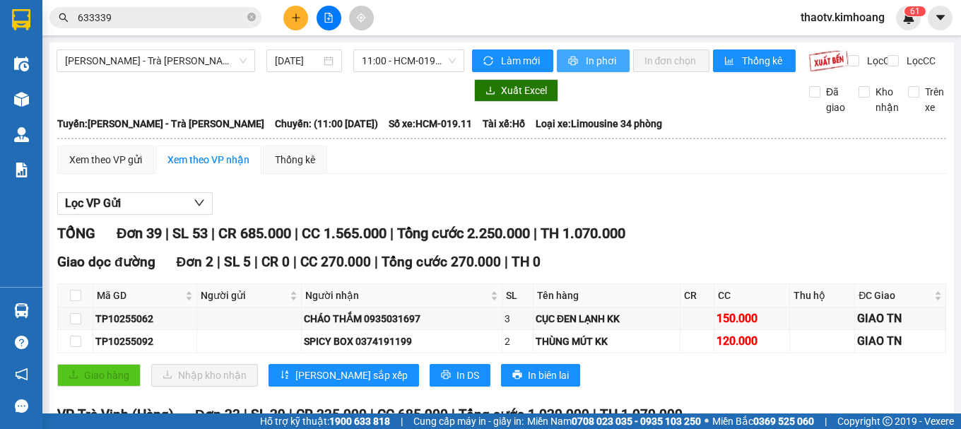
click at [591, 58] on span "In phơi" at bounding box center [602, 61] width 32 height 16
click at [565, 174] on div "Xem theo VP gửi Xem theo VP nhận Thống kê" at bounding box center [501, 160] width 889 height 28
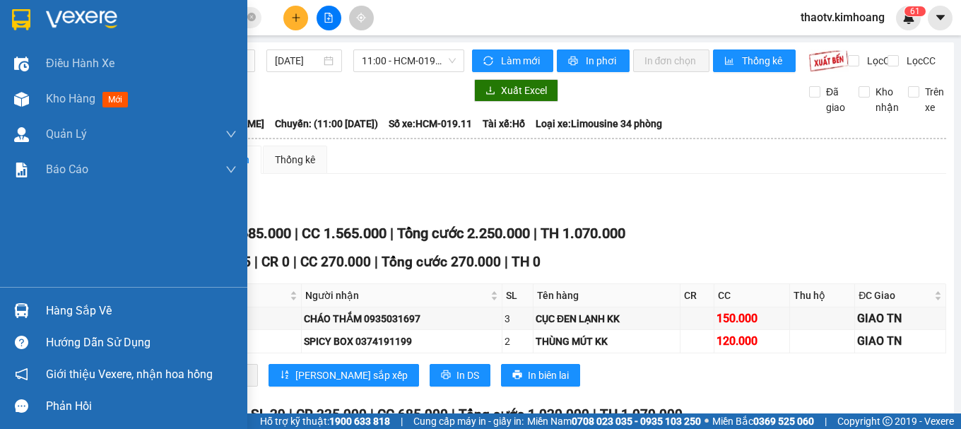
click at [54, 309] on div "Hàng sắp về" at bounding box center [141, 310] width 191 height 21
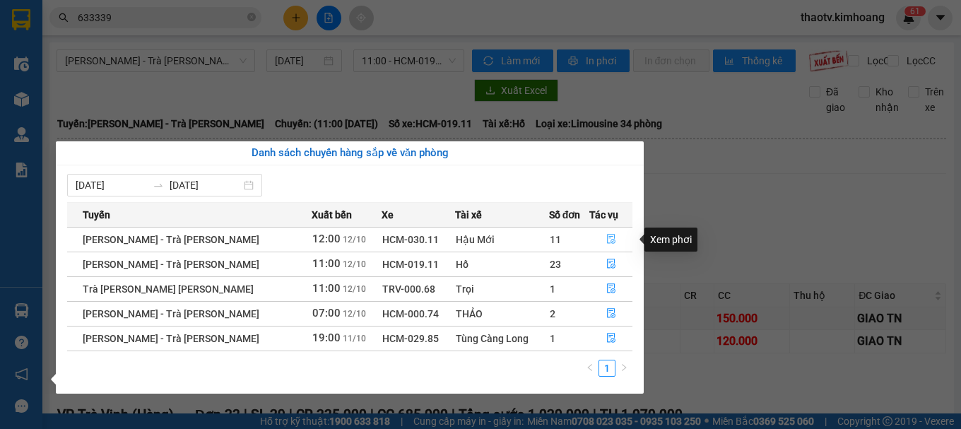
click at [606, 234] on icon "file-done" at bounding box center [611, 239] width 10 height 10
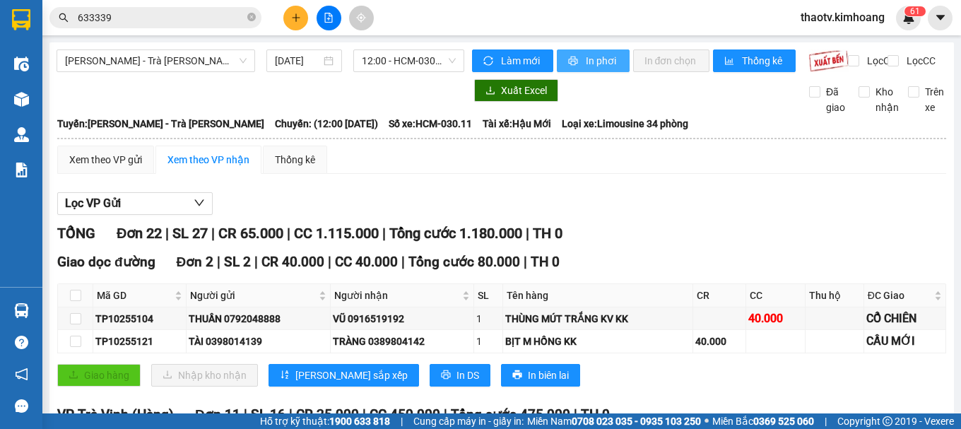
click at [577, 57] on button "In phơi" at bounding box center [593, 60] width 73 height 23
